Goal: Check status

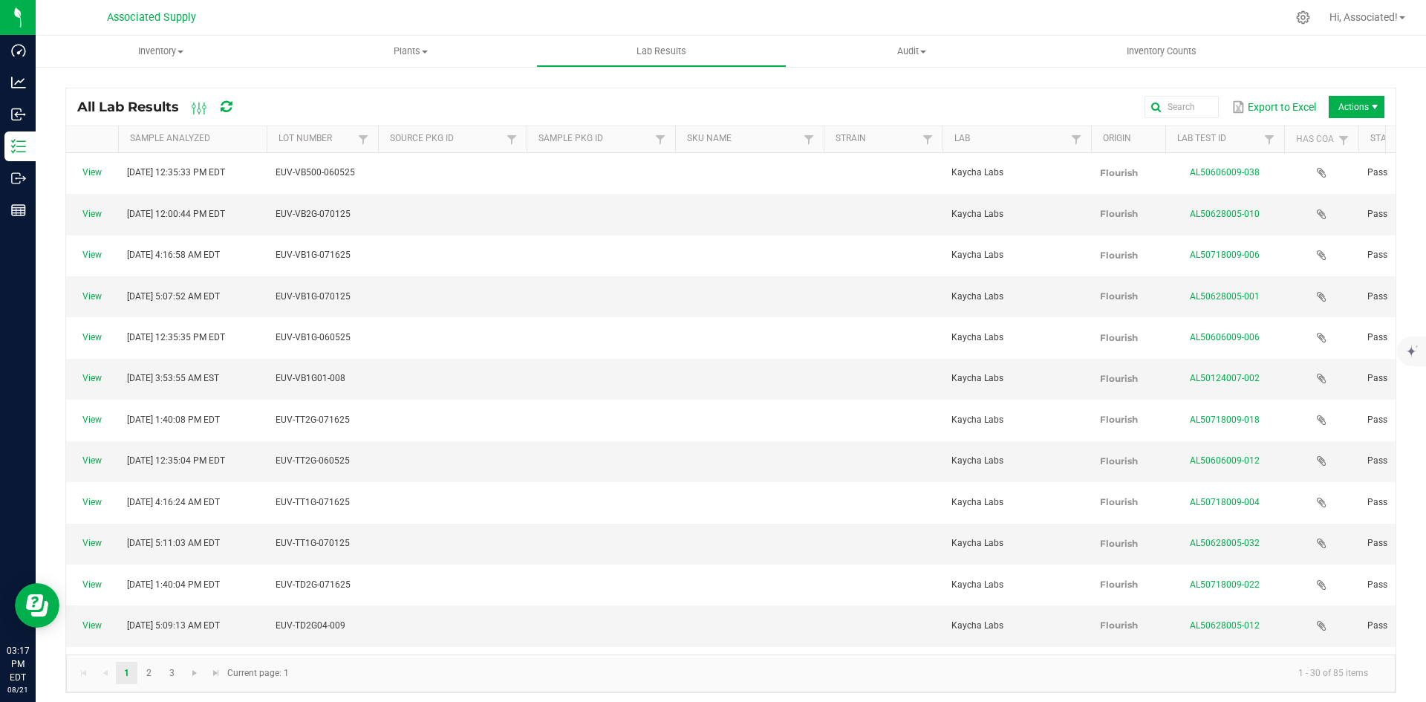
click at [556, 95] on div "Export to Excel Actions" at bounding box center [821, 106] width 1126 height 25
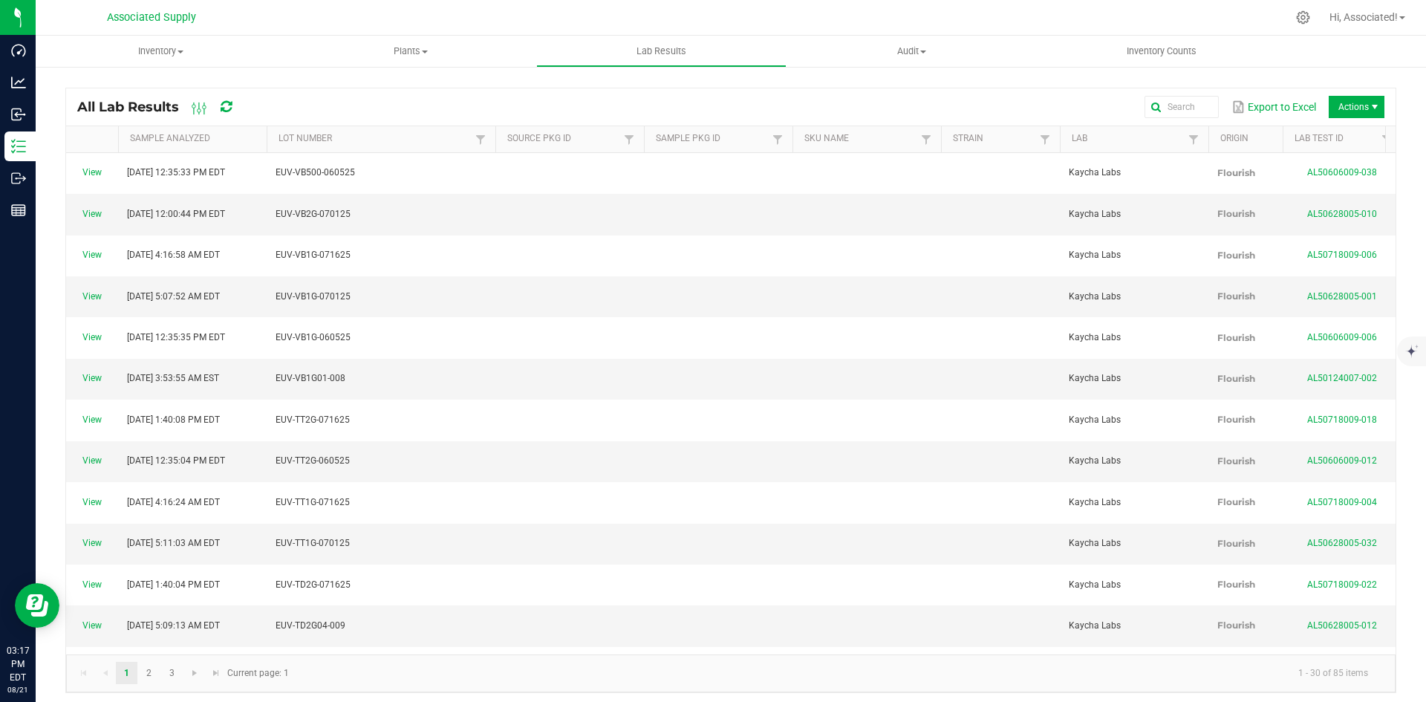
click at [495, 139] on span at bounding box center [493, 255] width 4 height 258
click at [444, 276] on td "EUV-VB1G-070125" at bounding box center [383, 296] width 233 height 41
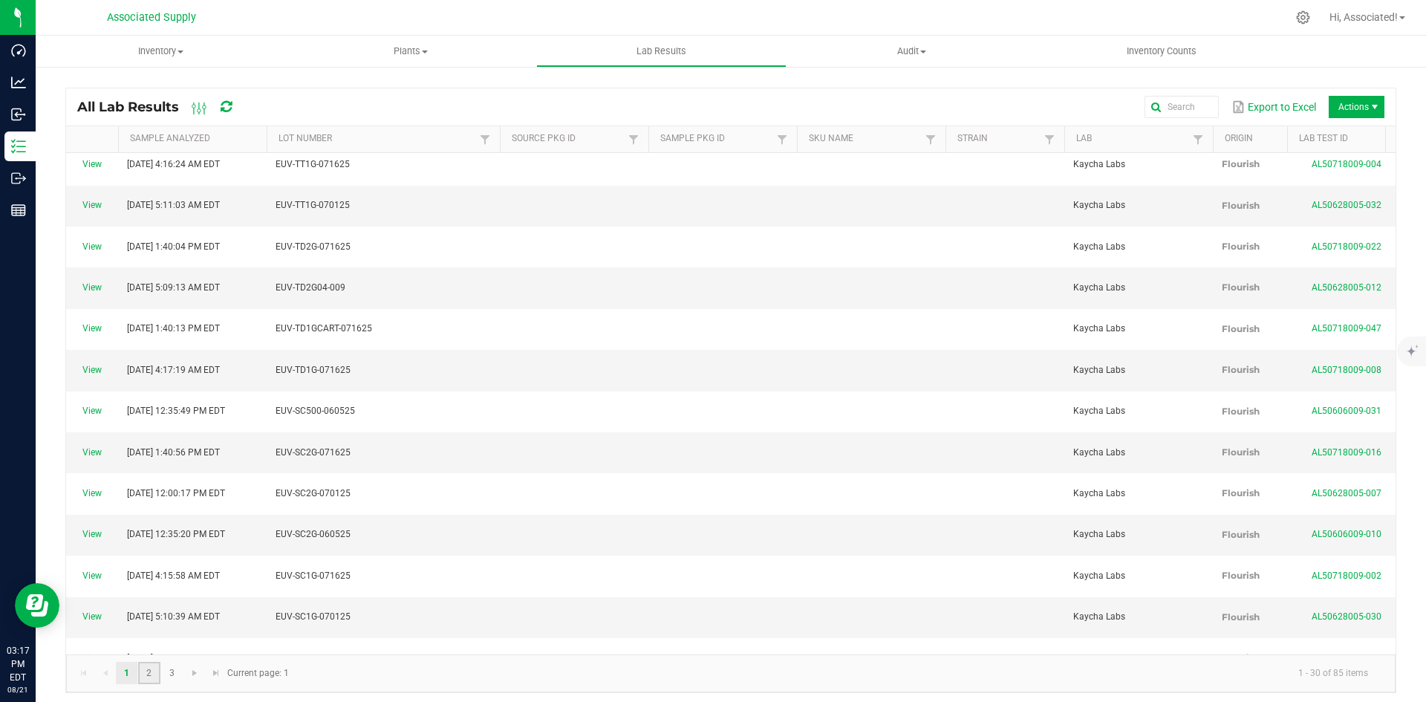
click at [151, 676] on link "2" at bounding box center [149, 673] width 22 height 22
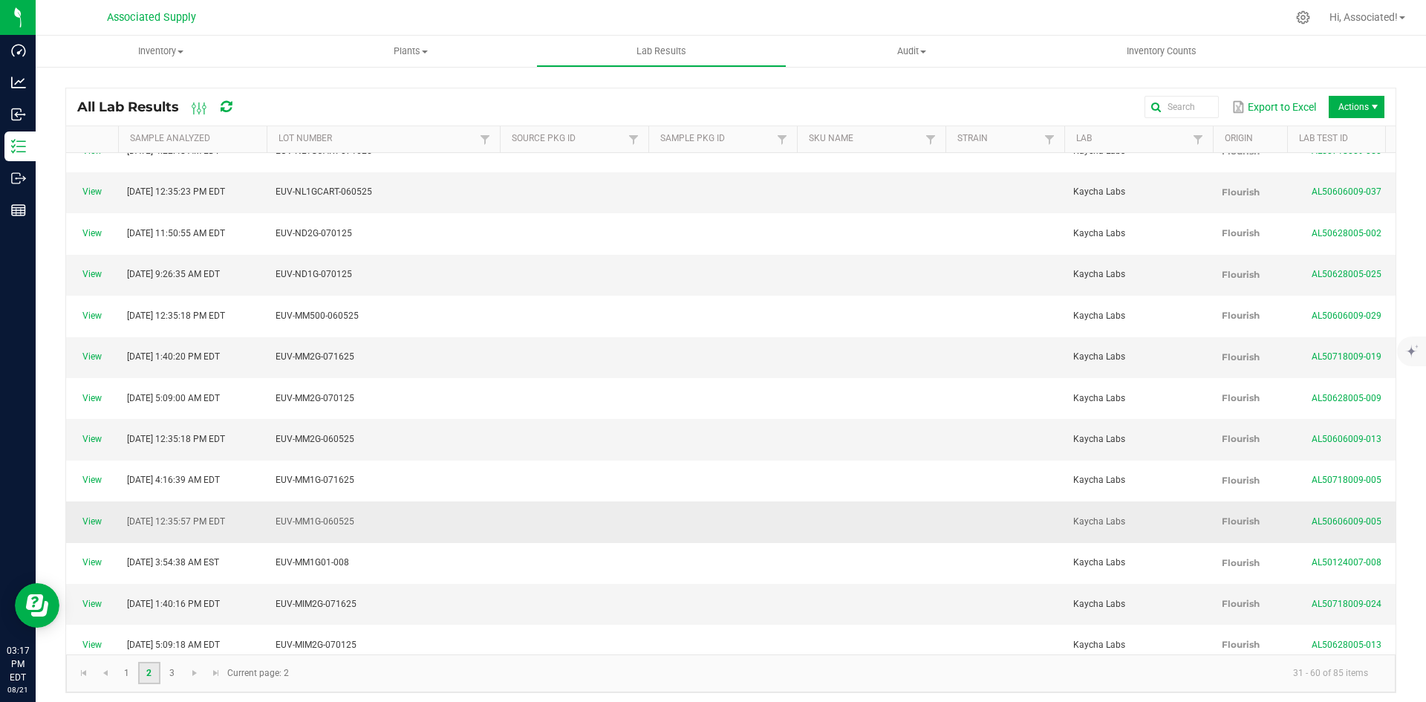
scroll to position [338, 0]
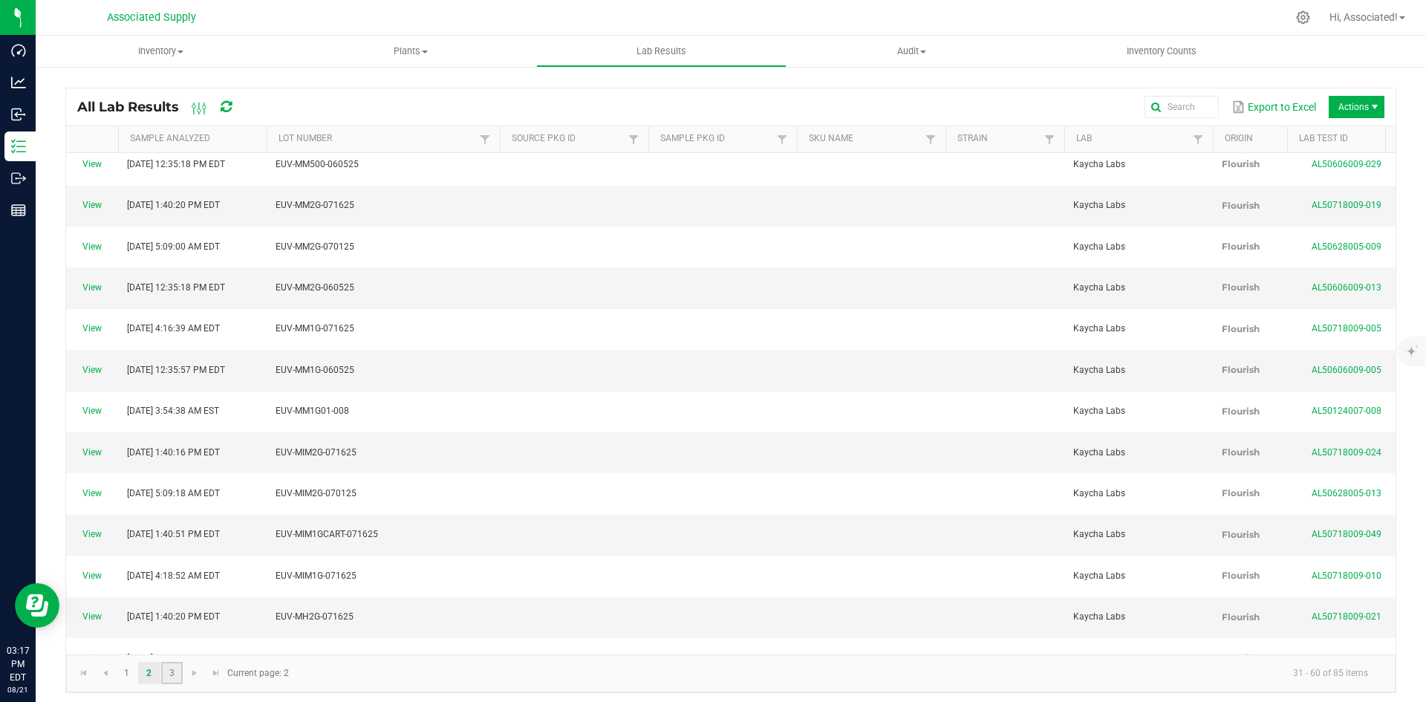
click at [171, 682] on link "3" at bounding box center [172, 673] width 22 height 22
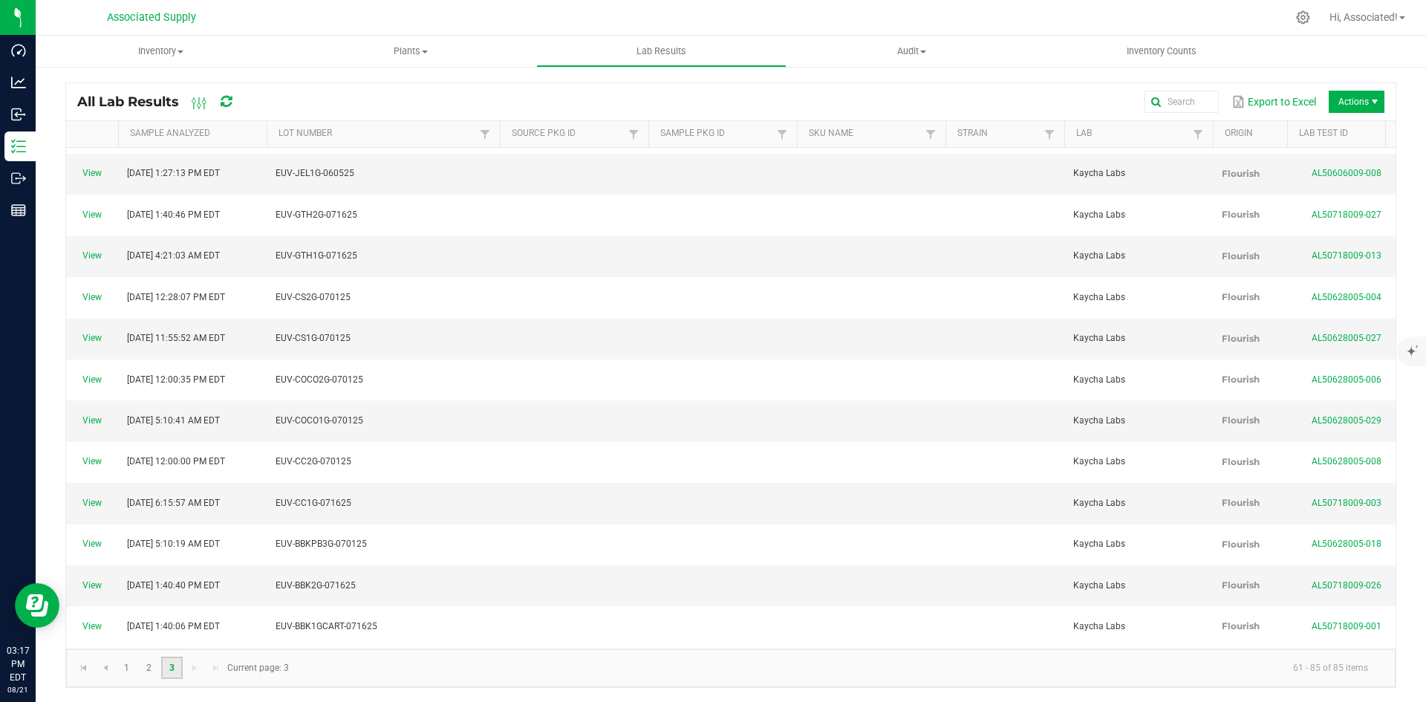
scroll to position [6, 0]
click at [195, 666] on kendo-pager-next-buttons at bounding box center [205, 667] width 43 height 22
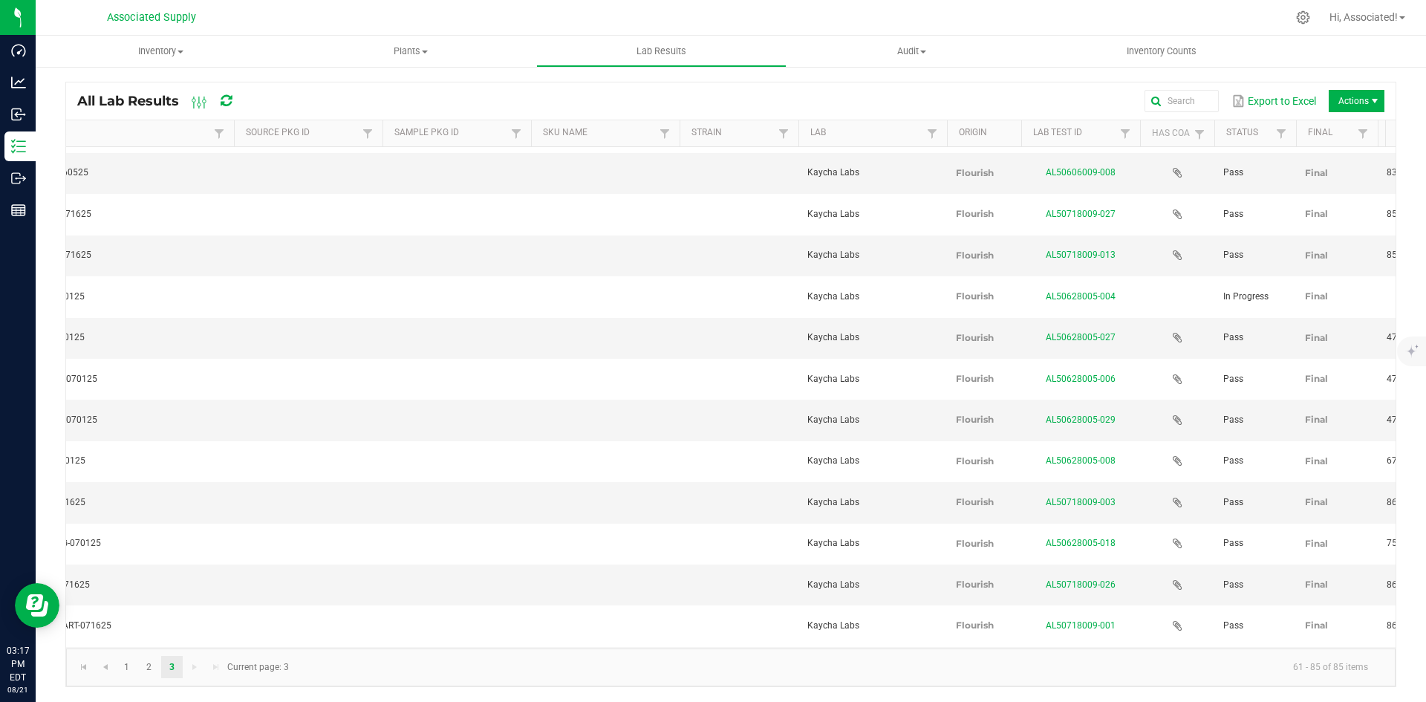
scroll to position [0, 532]
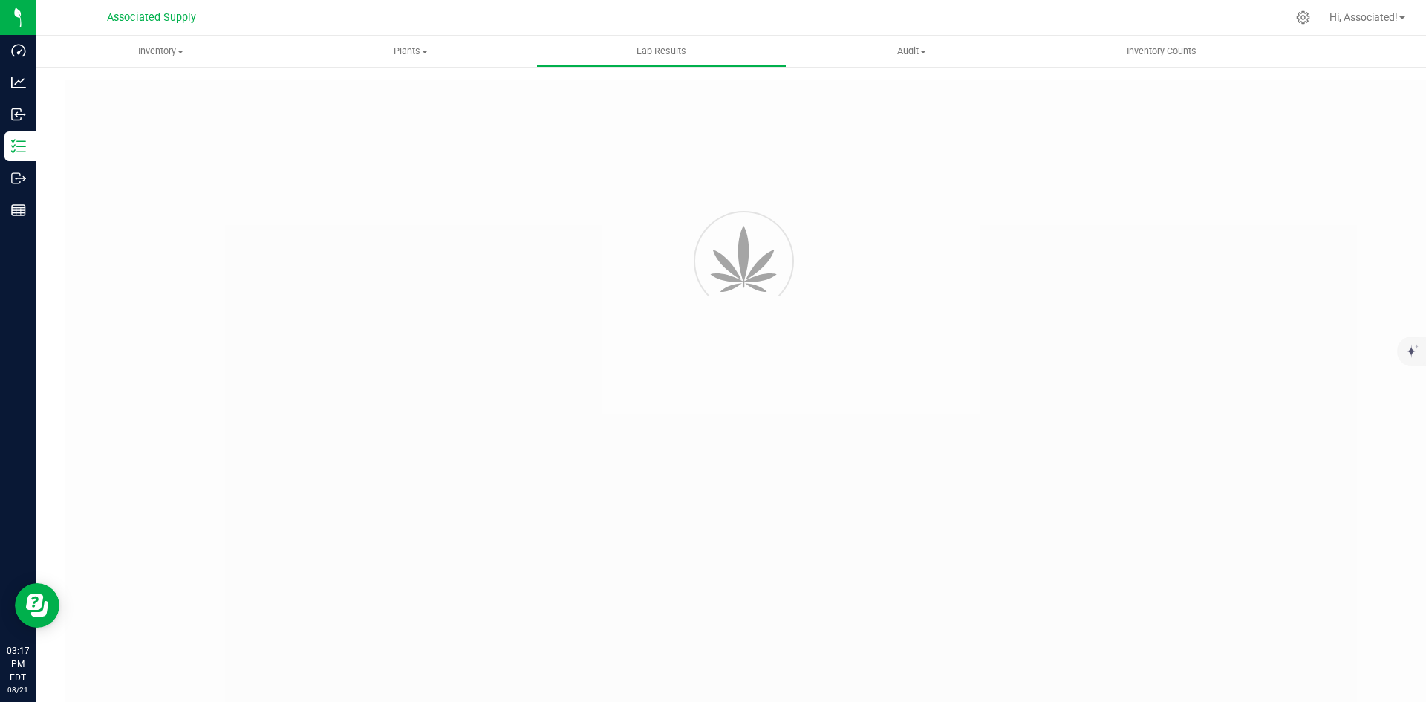
type input "2507RLI0646-2395"
type input "[DATE] 4:00 AM"
type input "[URL][DOMAIN_NAME]"
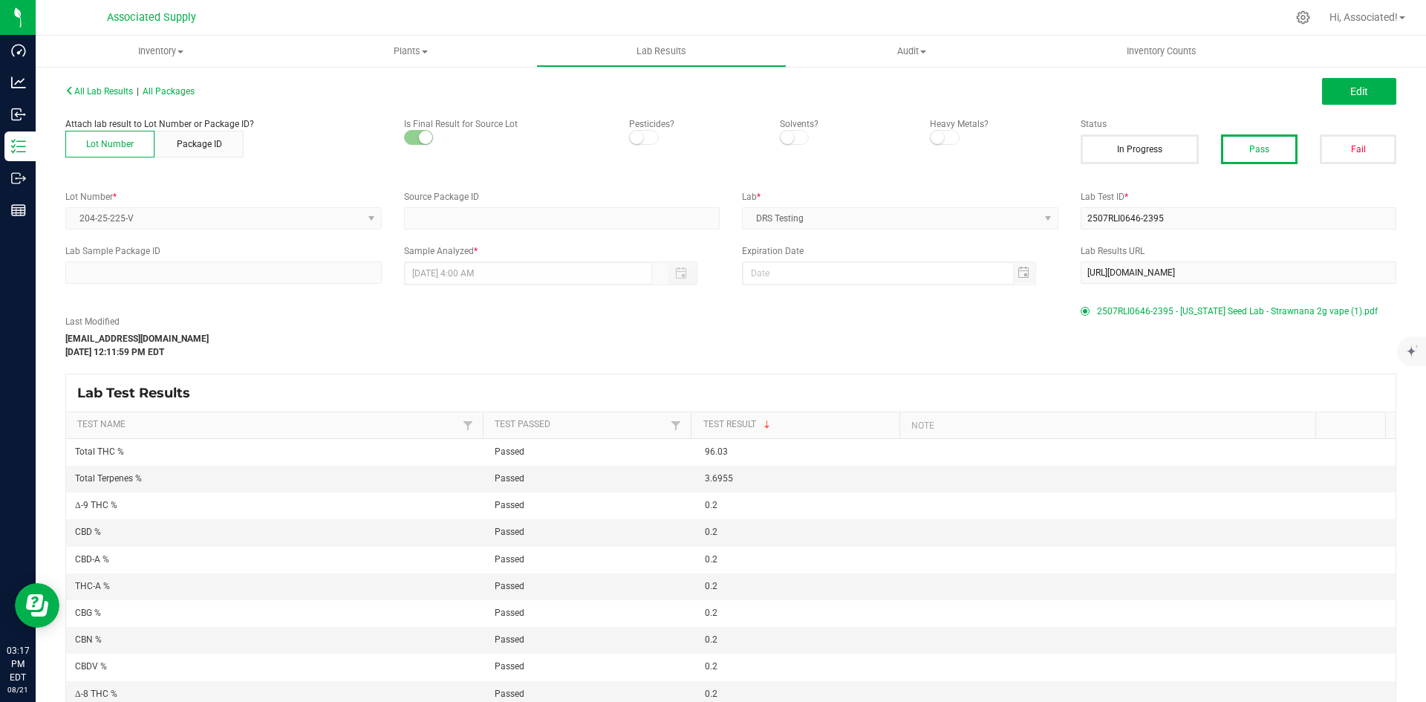
click at [782, 325] on div "Last Modified [EMAIL_ADDRESS][DOMAIN_NAME] [DATE] 12:11:59 PM EDT" at bounding box center [561, 337] width 1015 height 44
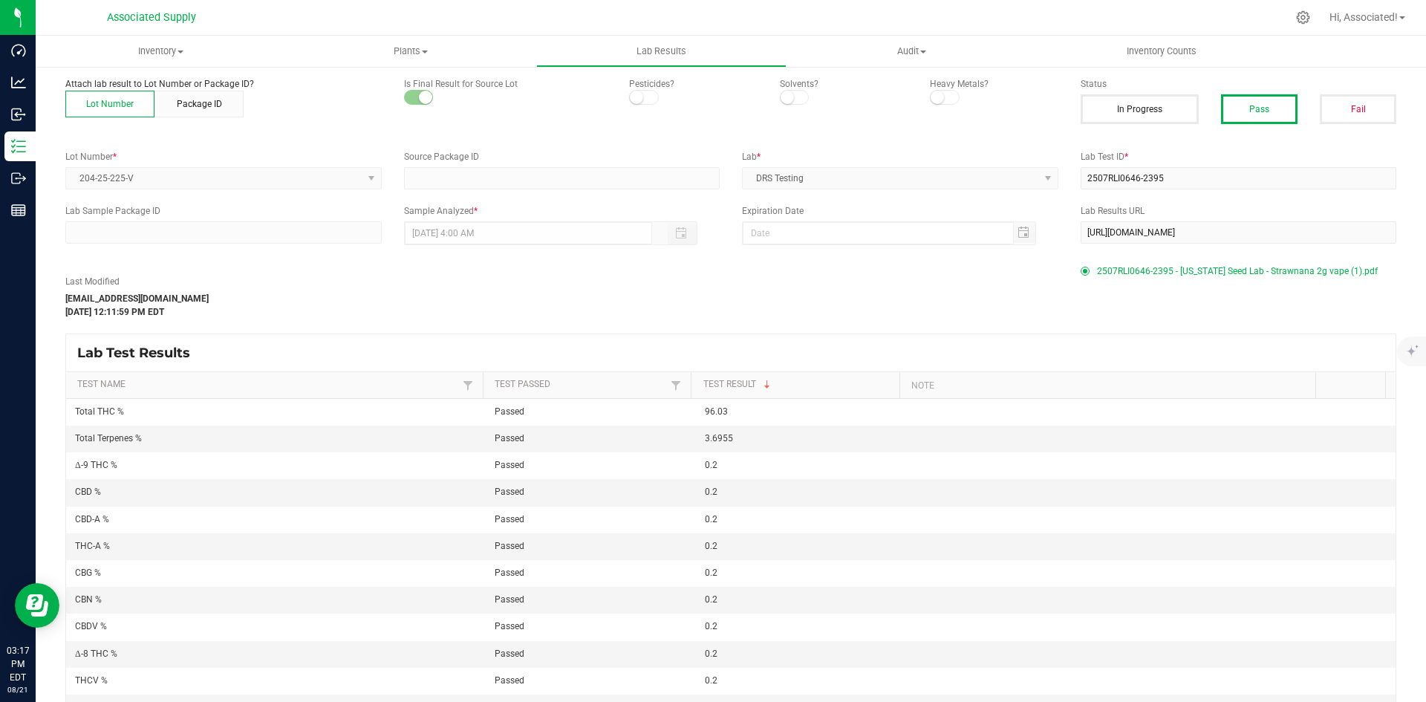
scroll to position [62, 0]
